Goal: Find specific page/section: Find specific page/section

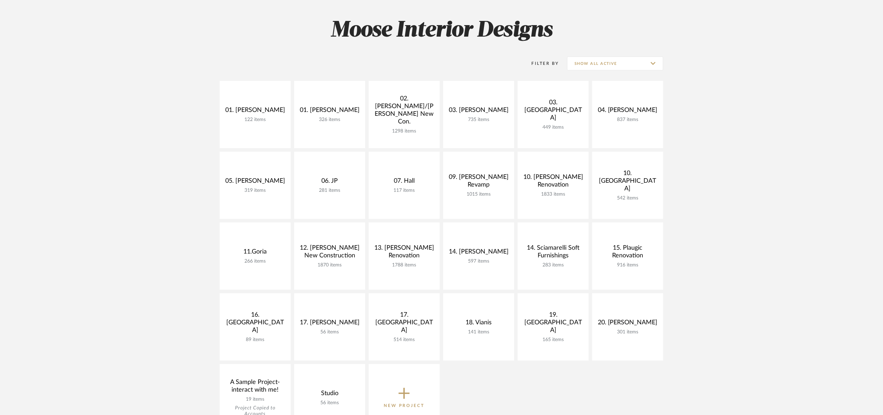
scroll to position [52, 0]
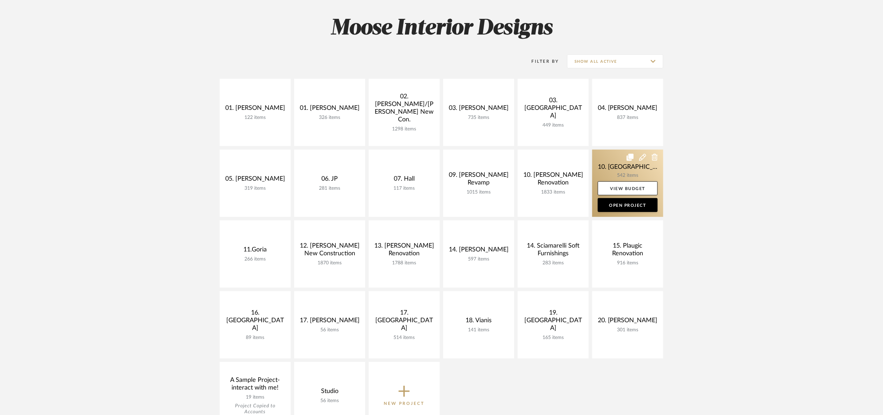
click at [611, 167] on link at bounding box center [627, 182] width 71 height 67
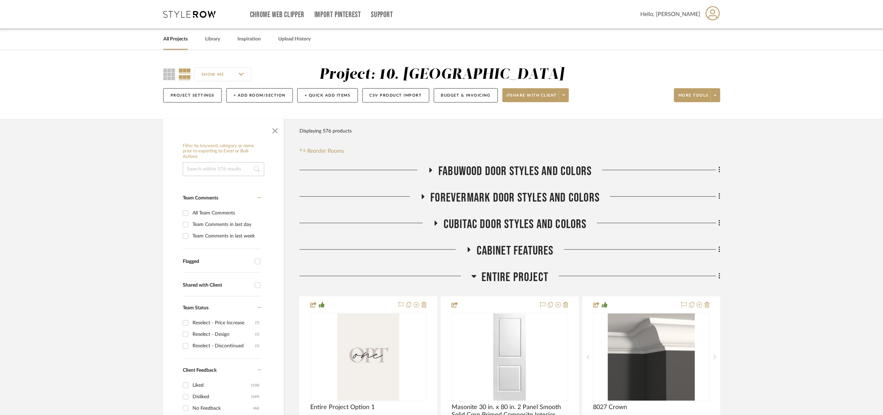
click at [280, 133] on span "button" at bounding box center [275, 129] width 17 height 17
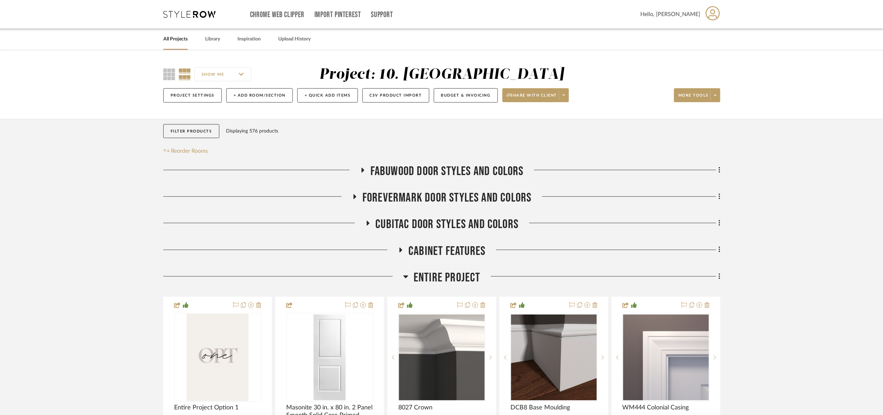
click at [433, 279] on span "Entire Project" at bounding box center [447, 277] width 67 height 15
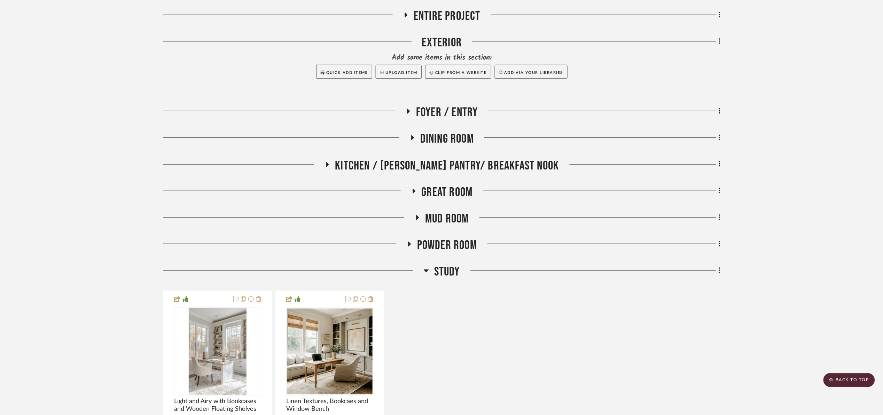
click at [456, 220] on span "Mud Room" at bounding box center [447, 218] width 44 height 15
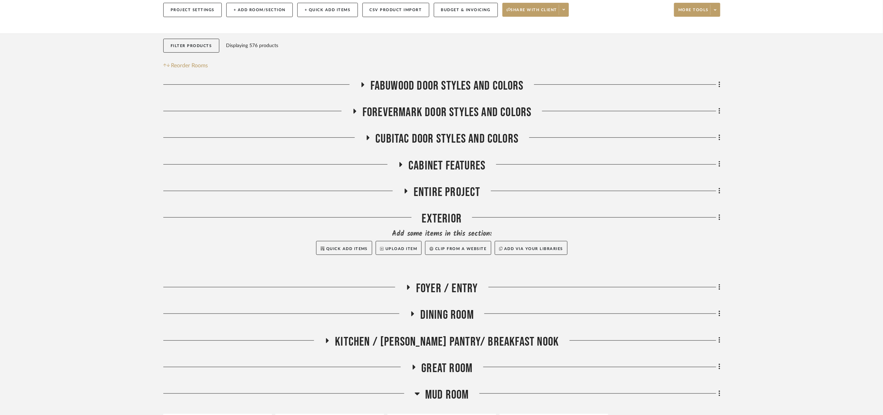
scroll to position [52, 0]
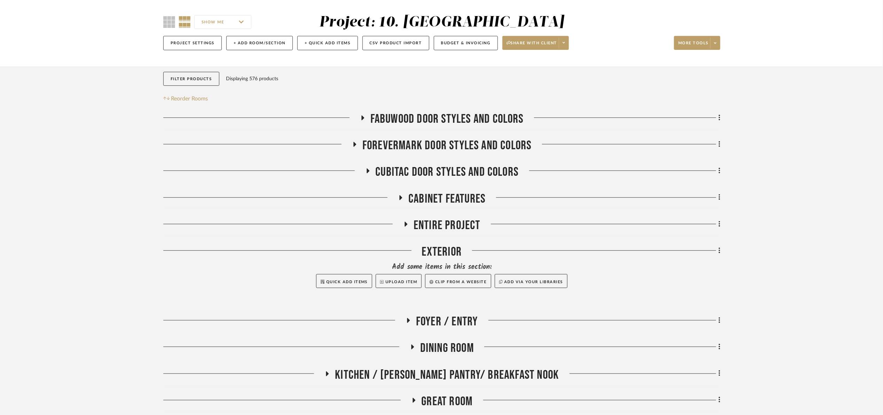
click at [440, 225] on span "Entire Project" at bounding box center [447, 225] width 67 height 15
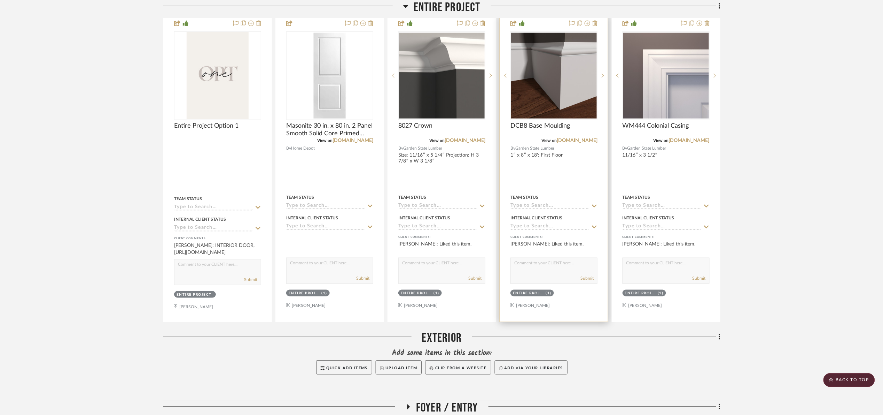
scroll to position [261, 0]
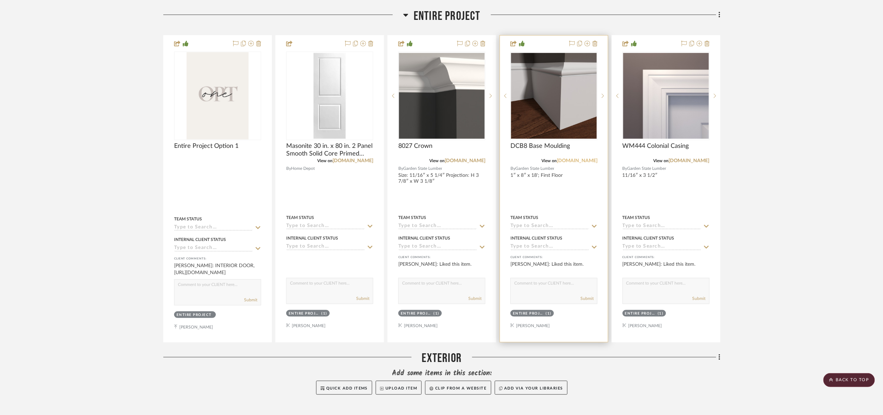
click at [563, 160] on link "gardenstatelumber.com" at bounding box center [577, 160] width 41 height 5
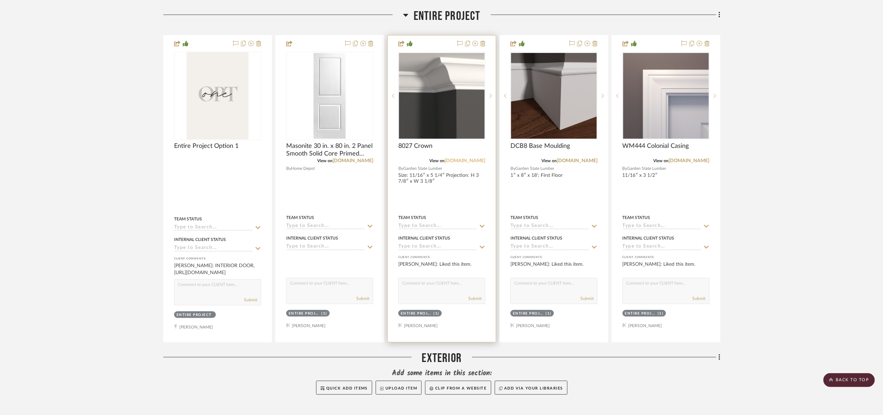
click at [475, 160] on link "gardenstatelumber.com" at bounding box center [465, 160] width 41 height 5
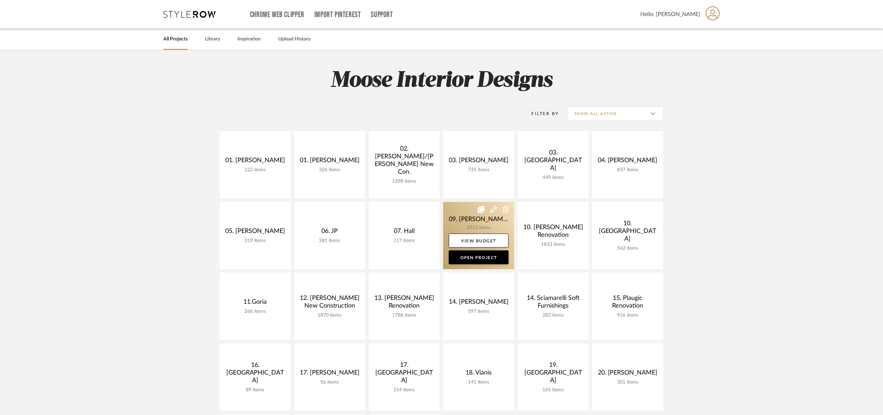
click at [450, 218] on link at bounding box center [478, 235] width 71 height 67
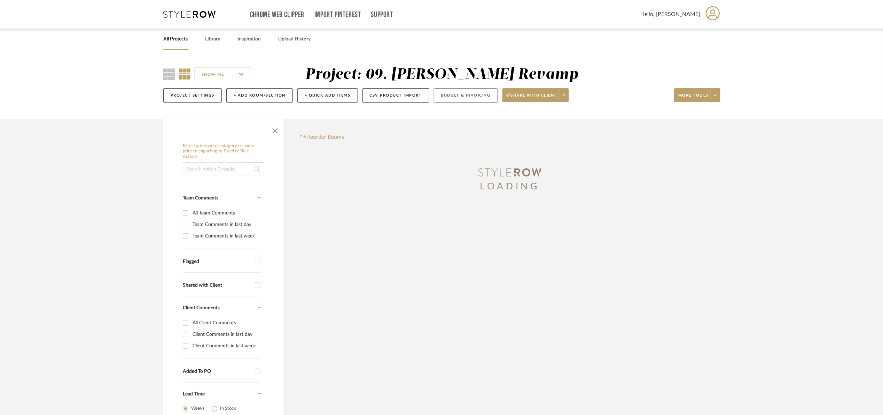
click at [456, 95] on button "Budget & Invoicing" at bounding box center [466, 95] width 64 height 14
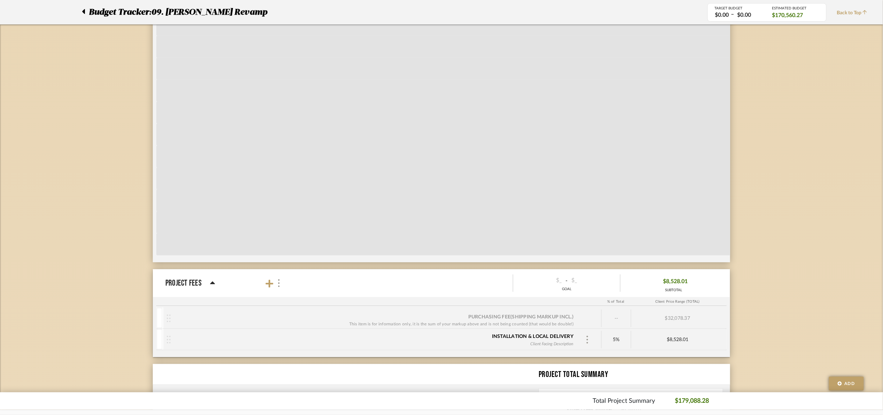
scroll to position [2426, 0]
